Goal: Book appointment/travel/reservation

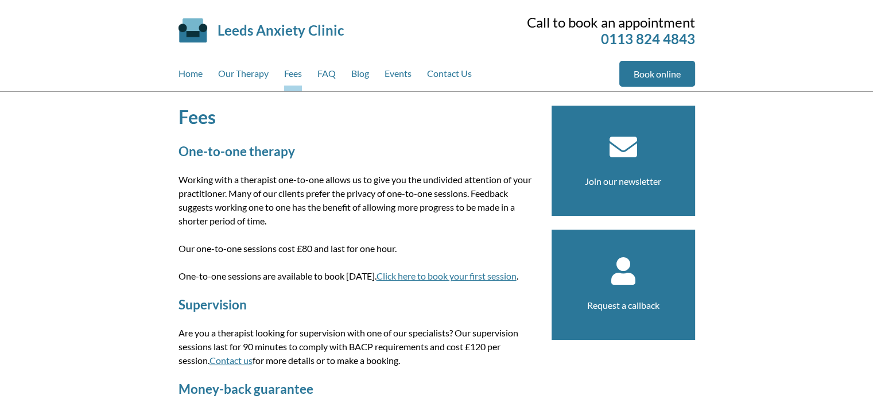
click at [439, 273] on link "Click here to book your first session" at bounding box center [447, 275] width 140 height 11
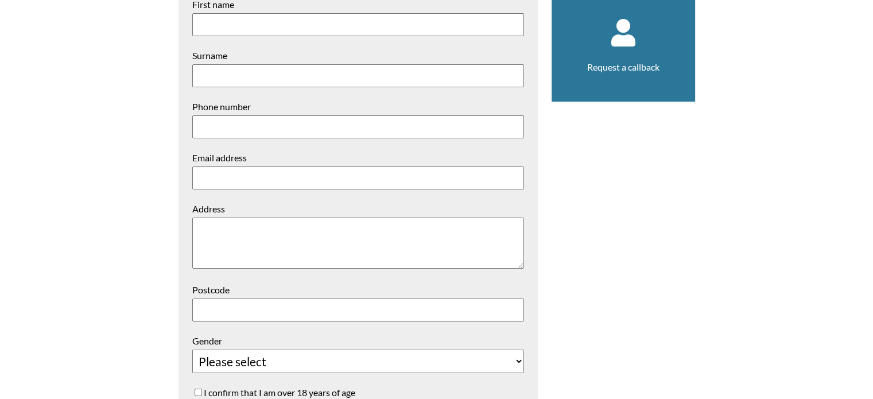
scroll to position [75, 0]
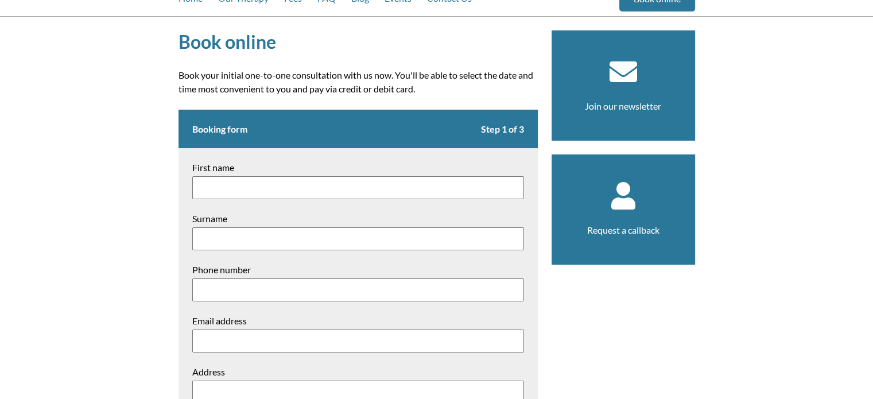
click at [613, 200] on icon at bounding box center [623, 196] width 116 height 28
click at [627, 206] on icon at bounding box center [623, 196] width 116 height 28
click at [630, 231] on link "Request a callback" at bounding box center [623, 229] width 72 height 11
